Goal: Transaction & Acquisition: Purchase product/service

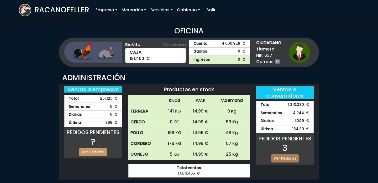
click at [278, 155] on link "Ver Pedidos" at bounding box center [285, 158] width 28 height 8
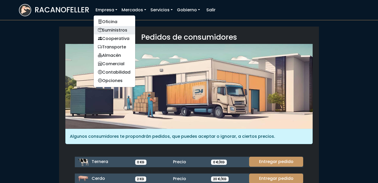
click at [114, 30] on link "Suministros" at bounding box center [114, 30] width 41 height 8
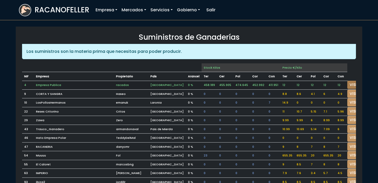
click at [351, 82] on link "VISITAR" at bounding box center [356, 85] width 19 height 8
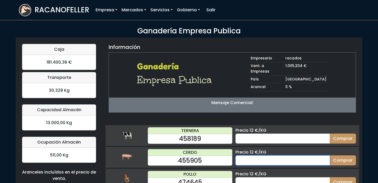
click at [254, 155] on input "number" at bounding box center [282, 160] width 94 height 10
type input "20"
click at [329, 155] on button "Comprar" at bounding box center [342, 160] width 26 height 10
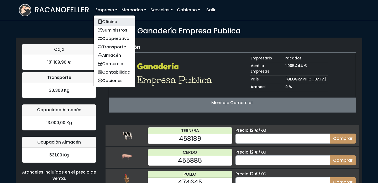
click at [107, 22] on link "Oficina" at bounding box center [114, 22] width 41 height 8
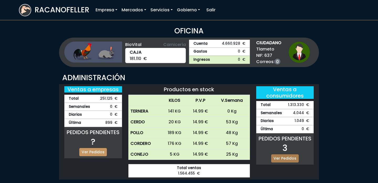
click at [285, 158] on link "Ver Pedidos" at bounding box center [285, 158] width 28 height 8
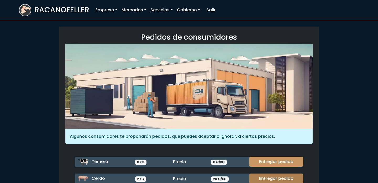
click at [284, 176] on link "Entregar pedido" at bounding box center [276, 178] width 54 height 10
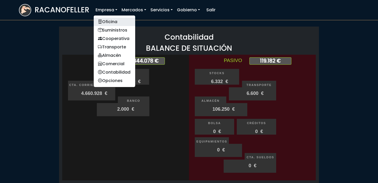
click at [106, 21] on link "Oficina" at bounding box center [114, 22] width 41 height 8
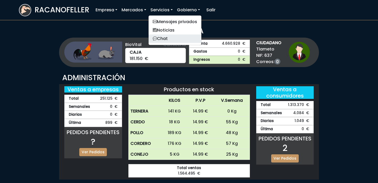
click at [167, 35] on link "Chat" at bounding box center [174, 38] width 53 height 8
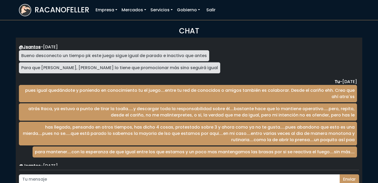
scroll to position [857, 0]
